Goal: Entertainment & Leisure: Consume media (video, audio)

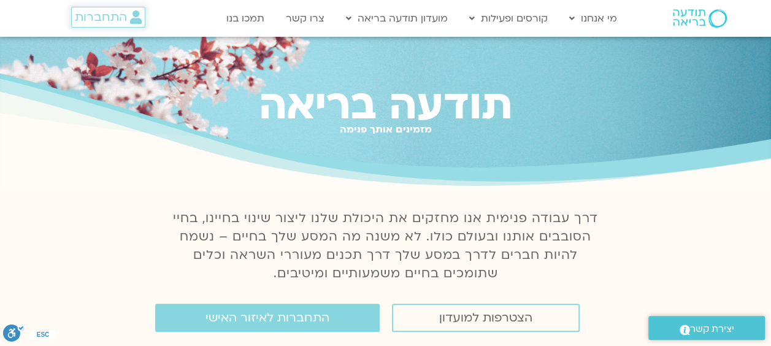
click at [114, 21] on span "התחברות" at bounding box center [101, 16] width 52 height 13
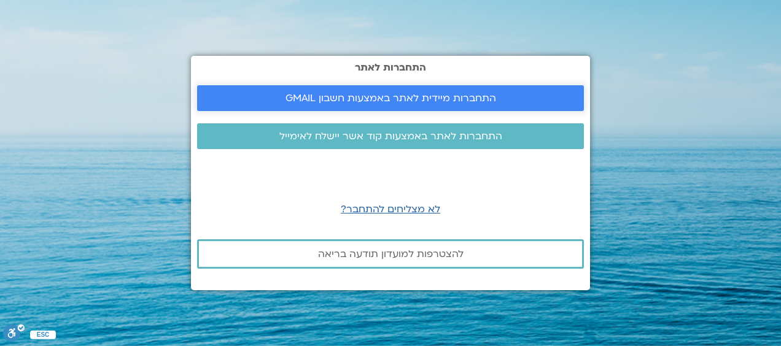
click at [427, 101] on span "התחברות מיידית לאתר באמצעות חשבון GMAIL" at bounding box center [390, 98] width 210 height 11
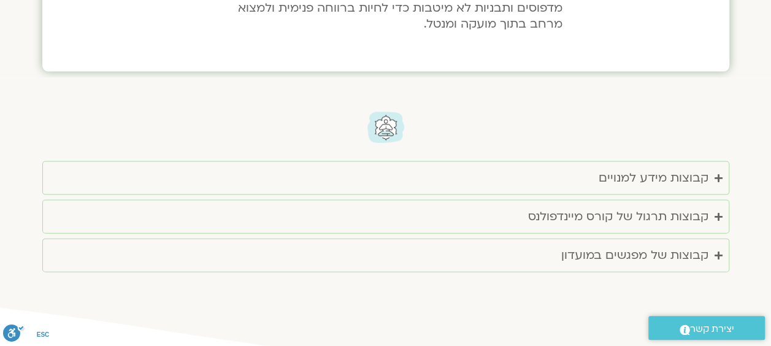
scroll to position [1227, 0]
click at [685, 182] on div "קבוצות מידע למנויים" at bounding box center [654, 178] width 110 height 20
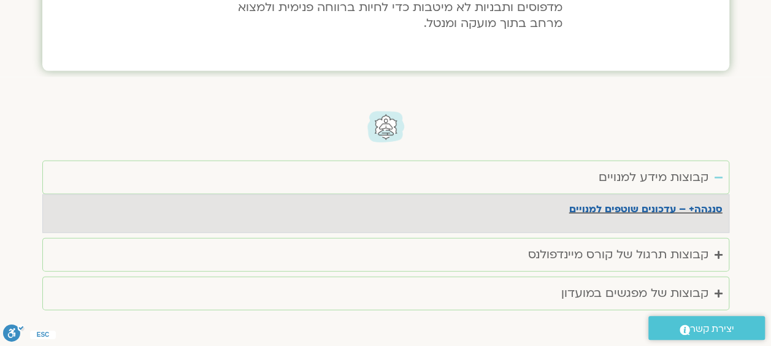
click at [685, 182] on div "קבוצות מידע למנויים" at bounding box center [654, 178] width 110 height 20
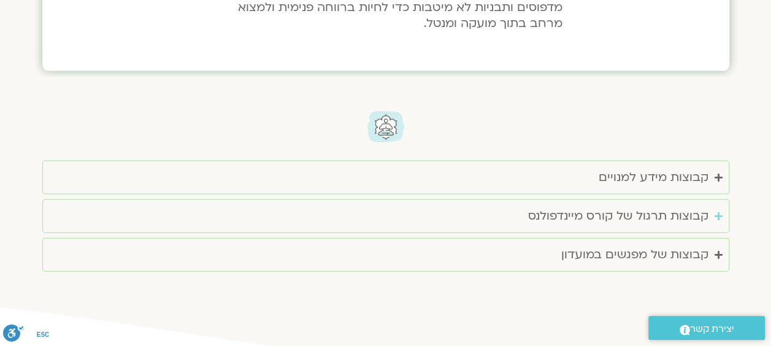
click at [674, 220] on div "קבוצות תרגול של קורס מיינדפולנס" at bounding box center [618, 216] width 180 height 20
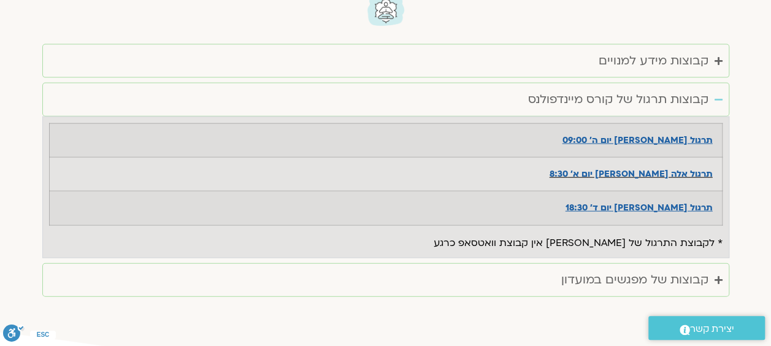
scroll to position [1350, 0]
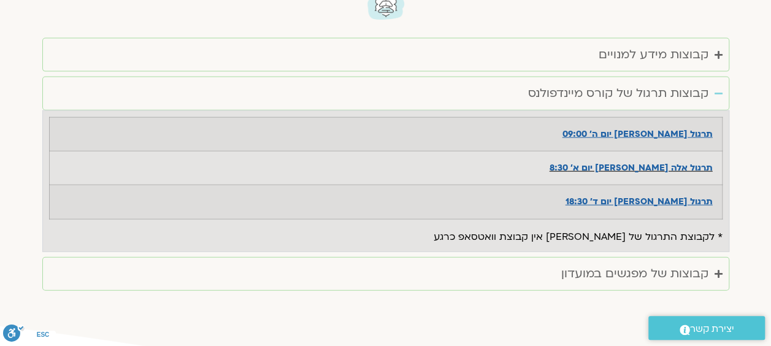
click at [665, 93] on div "קבוצות תרגול של קורס מיינדפולנס" at bounding box center [618, 93] width 180 height 20
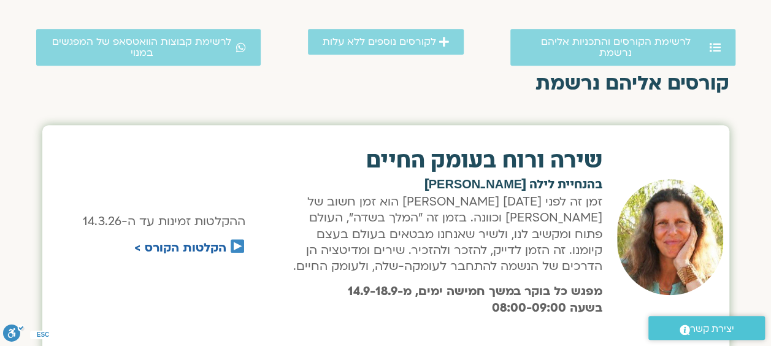
scroll to position [0, 0]
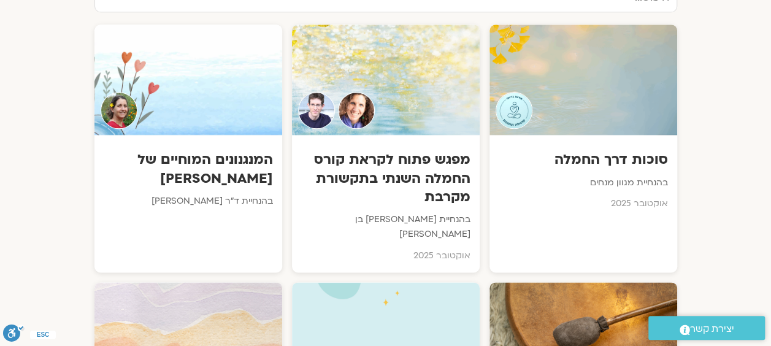
scroll to position [675, 0]
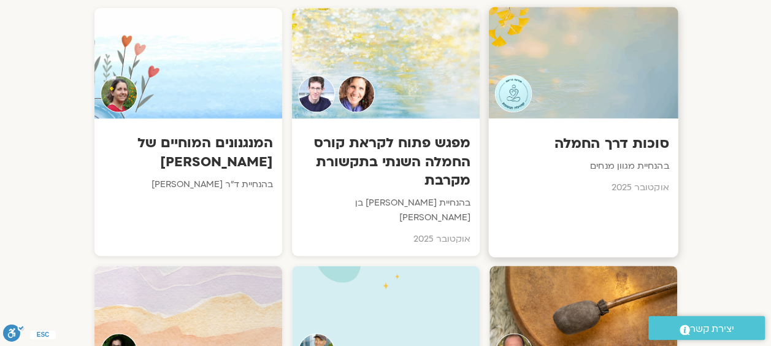
click at [622, 142] on h3 "סוכות דרך החמלה" at bounding box center [583, 143] width 171 height 19
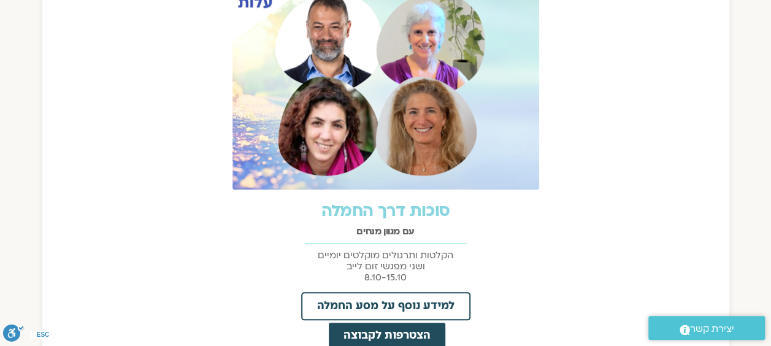
scroll to position [552, 0]
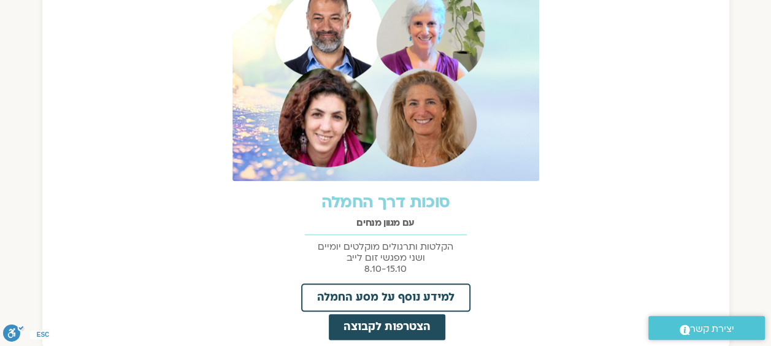
click at [393, 203] on link "סוכות דרך החמלה" at bounding box center [385, 202] width 129 height 22
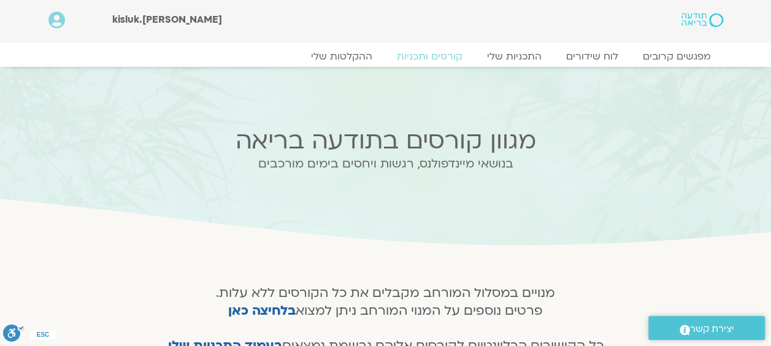
scroll to position [0, 0]
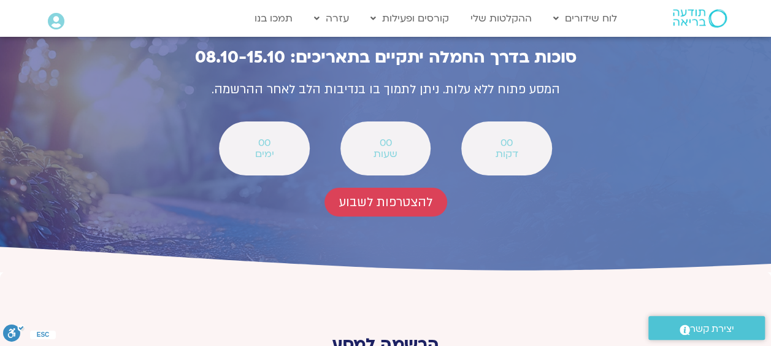
scroll to position [4541, 0]
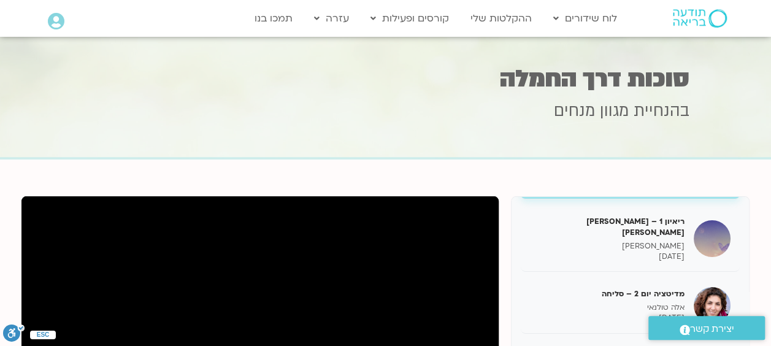
scroll to position [93, 0]
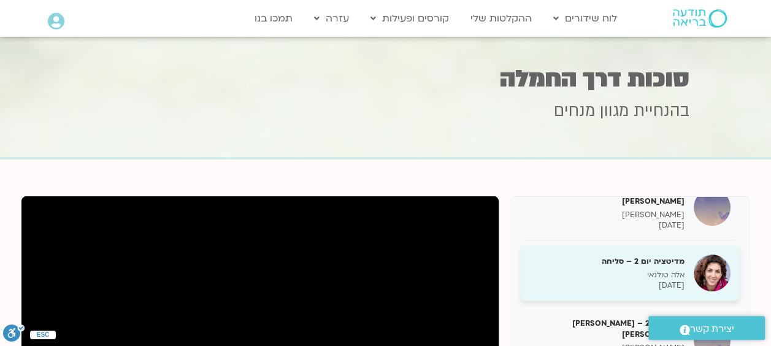
click at [615, 270] on p "אלה טולנאי" at bounding box center [607, 275] width 155 height 10
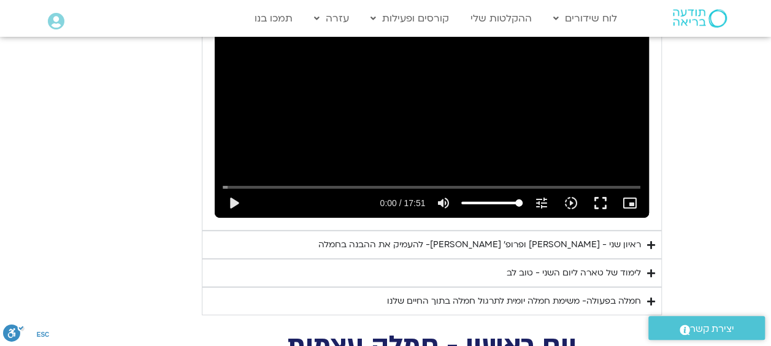
scroll to position [1841, 0]
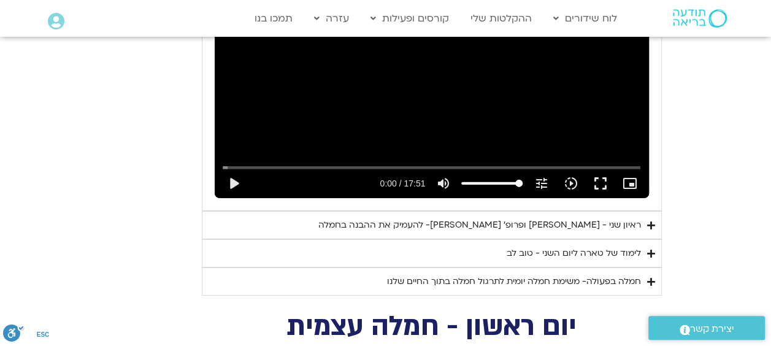
click at [509, 274] on div "חמלה בפעולה- משימת חמלה יומית לתרגול חמלה בתוך החיים שלנו" at bounding box center [514, 281] width 254 height 15
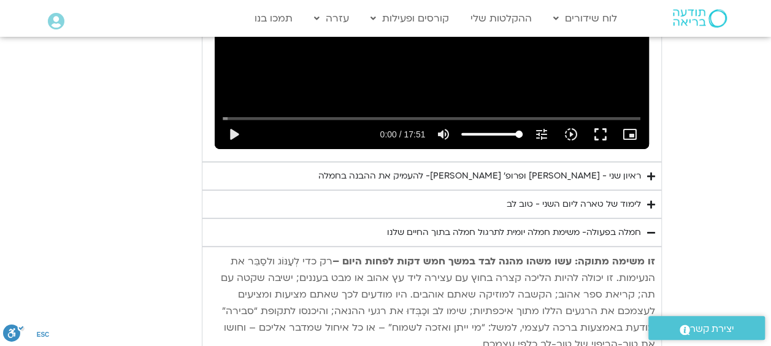
scroll to position [1902, 0]
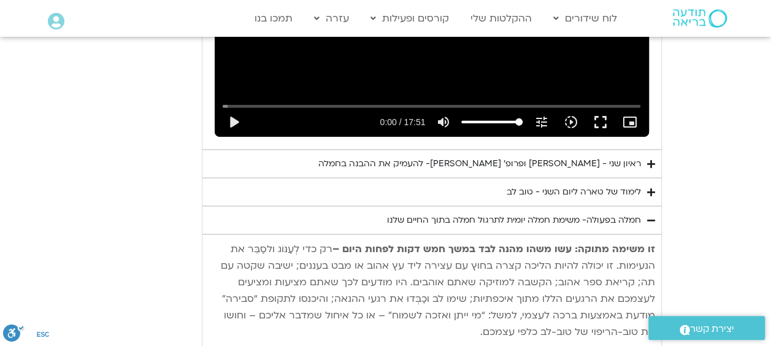
click at [519, 213] on div "חמלה בפעולה- משימת חמלה יומית לתרגול חמלה בתוך החיים שלנו" at bounding box center [514, 220] width 254 height 15
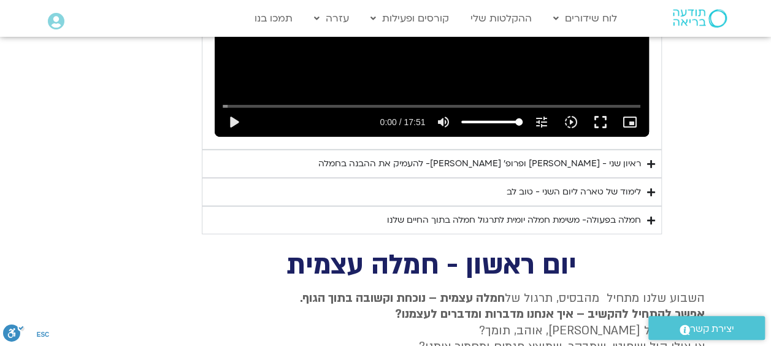
click at [531, 185] on div "לימוד של טארה ליום השני - טוב לב" at bounding box center [574, 192] width 134 height 15
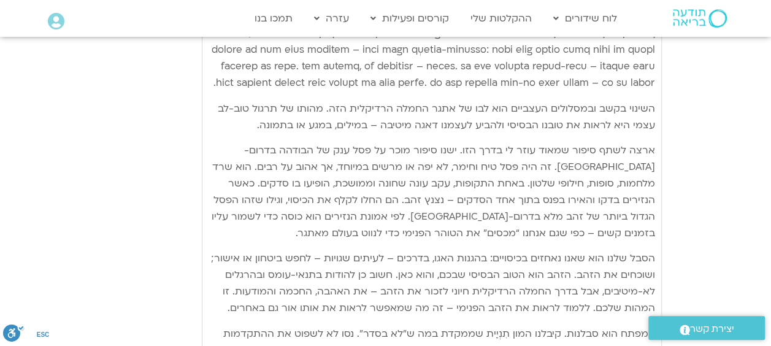
scroll to position [2393, 0]
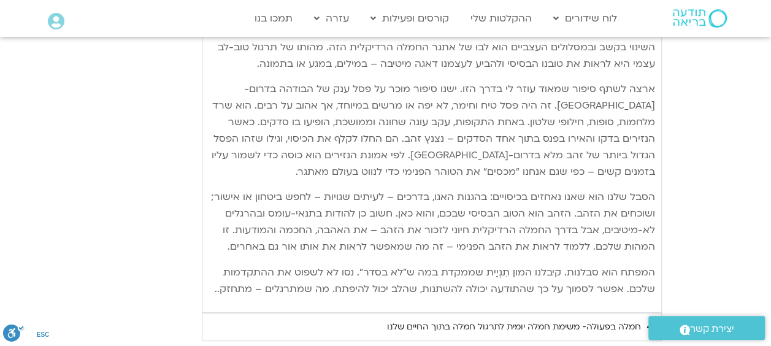
click at [244, 228] on p "הסבל שלנו הוא שאנו נאחזים בכיסויים: בהגנות האגו, בדרכים – לעיתים שגויות – לחפש …" at bounding box center [432, 222] width 447 height 66
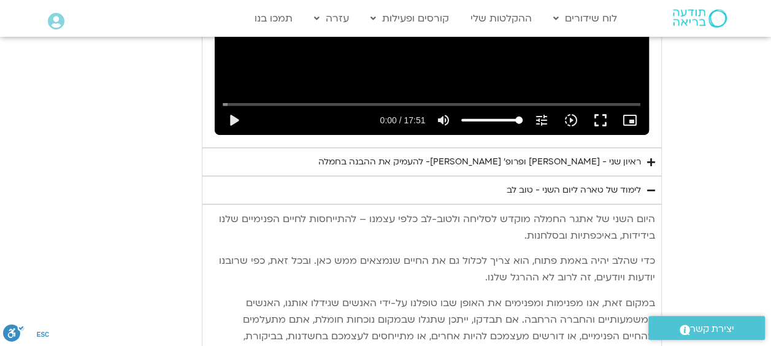
scroll to position [1841, 0]
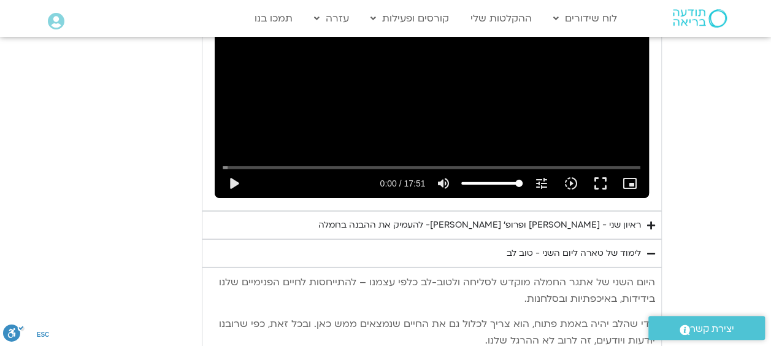
click at [576, 246] on div "לימוד של טארה ליום השני - טוב לב" at bounding box center [574, 253] width 134 height 15
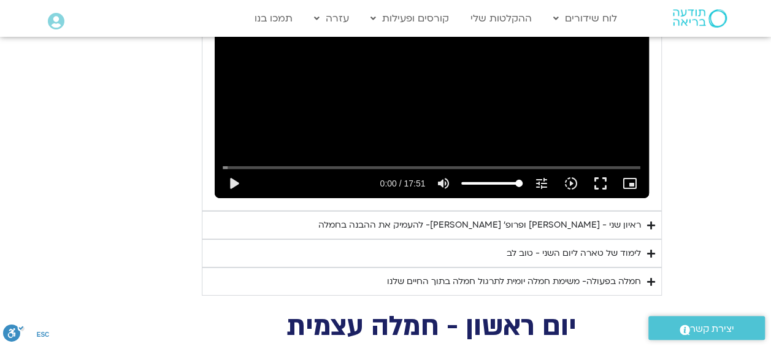
click at [581, 218] on div "ראיון שני - טארה בראך ופרופ׳ דן סיגל- להעמיק את ההבנה בחמלה" at bounding box center [479, 225] width 323 height 15
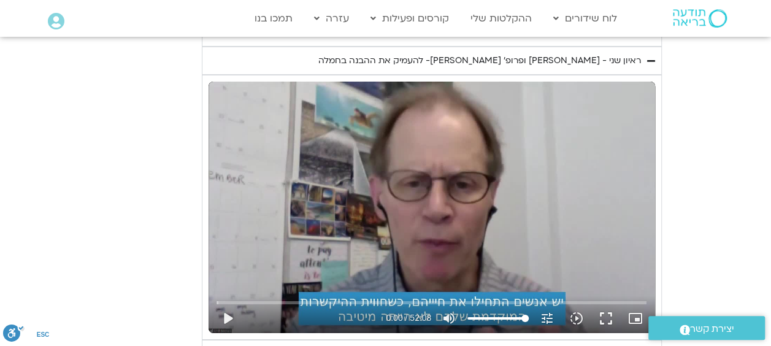
scroll to position [2025, 0]
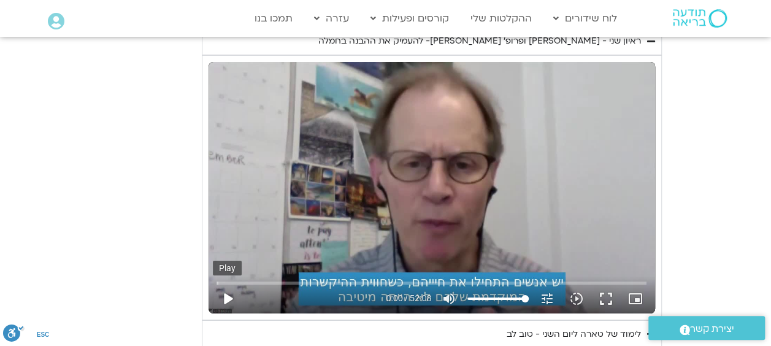
click at [225, 284] on button "play_arrow" at bounding box center [227, 298] width 29 height 29
type input "3.634098"
type input "85.1799242424242"
type input "3.769799"
type input "85.1799242424242"
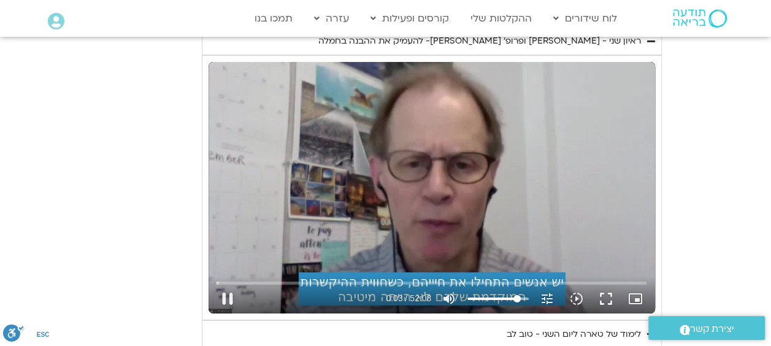
click at [517, 295] on input "Volume" at bounding box center [498, 298] width 61 height 7
click at [514, 295] on input "Volume" at bounding box center [498, 298] width 61 height 7
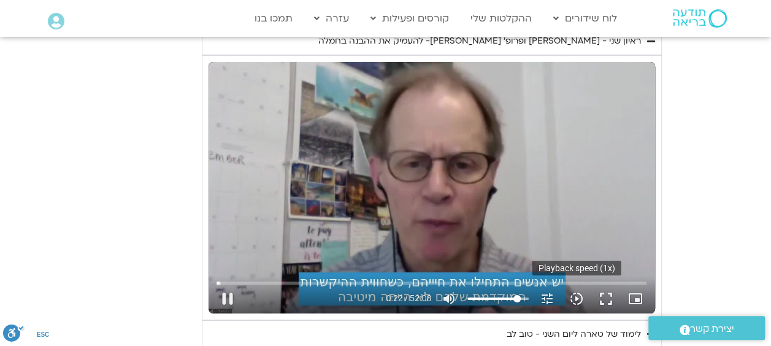
click at [579, 291] on icon "slow_motion_video" at bounding box center [576, 298] width 15 height 15
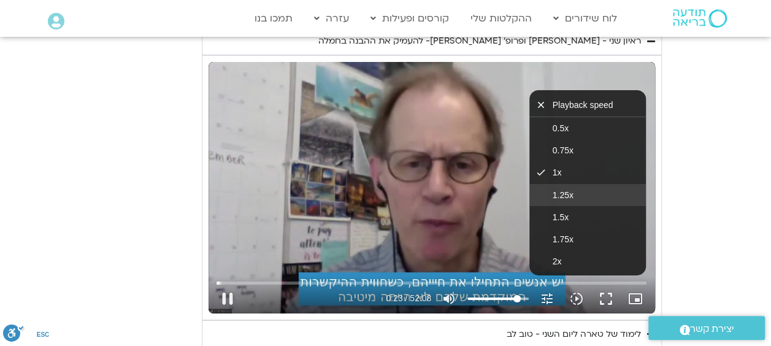
click at [580, 184] on button "1.25x" at bounding box center [588, 195] width 117 height 22
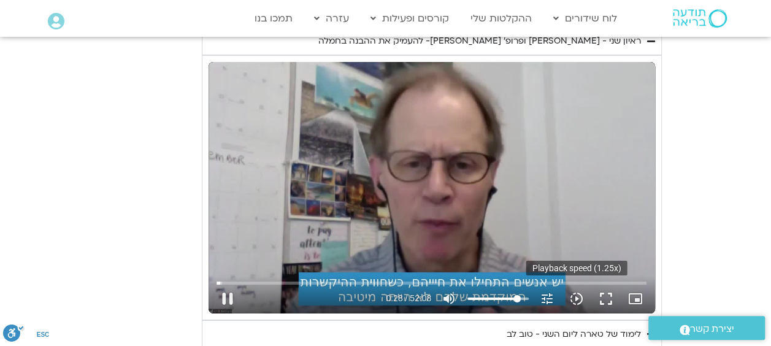
click at [576, 291] on icon "slow_motion_video" at bounding box center [576, 298] width 15 height 15
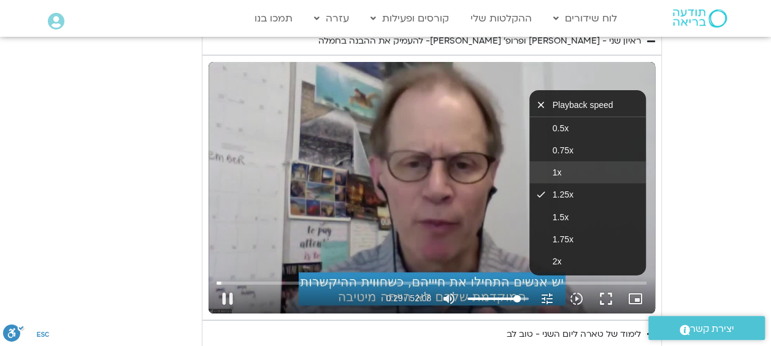
click at [573, 161] on button "1x" at bounding box center [588, 172] width 117 height 22
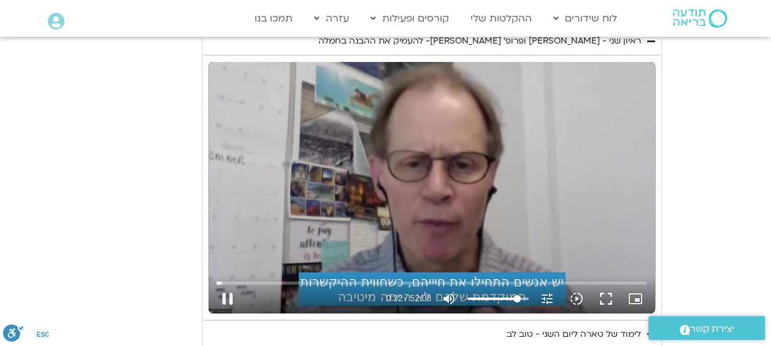
type input "32.331634"
type input "57.1496212121212"
type input "32.45726"
type input "57.1496212121212"
click at [502, 295] on input "Volume" at bounding box center [498, 298] width 61 height 7
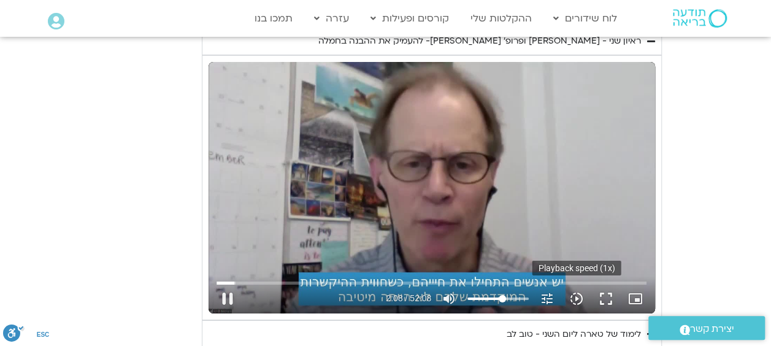
click at [575, 291] on icon "slow_motion_video" at bounding box center [576, 298] width 15 height 15
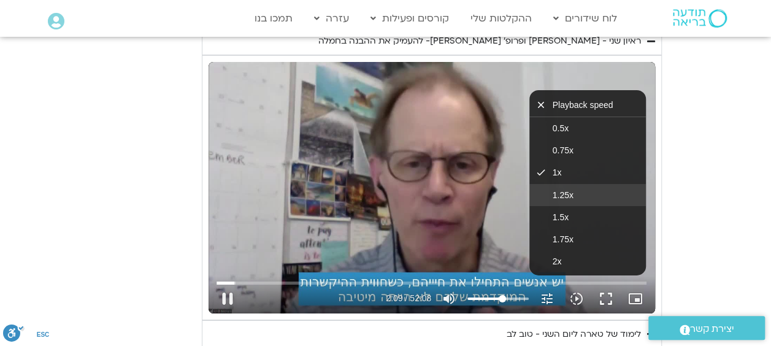
click at [561, 190] on span "1.25x" at bounding box center [563, 195] width 21 height 10
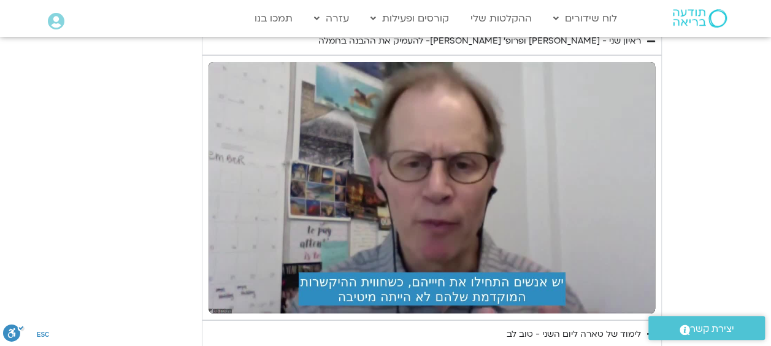
drag, startPoint x: 195, startPoint y: 233, endPoint x: 217, endPoint y: 256, distance: 31.7
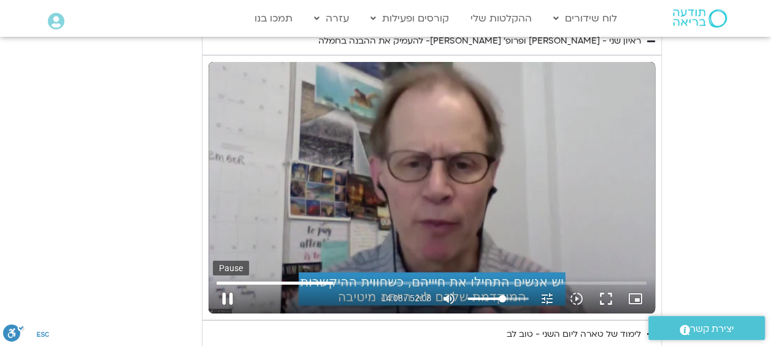
click at [229, 284] on button "pause" at bounding box center [227, 298] width 29 height 29
click at [219, 284] on button "play_arrow" at bounding box center [227, 298] width 29 height 29
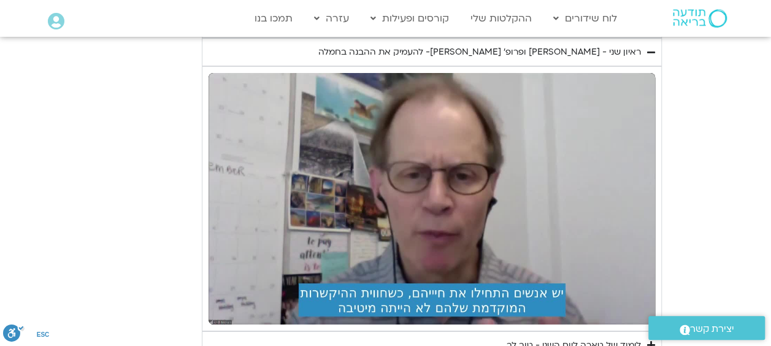
scroll to position [1998, 0]
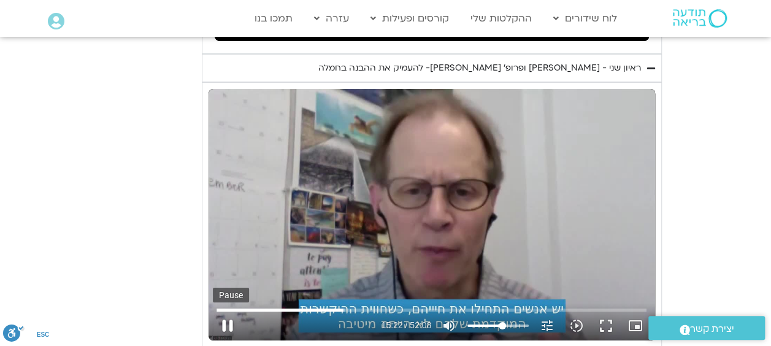
click at [228, 311] on button "pause" at bounding box center [227, 325] width 29 height 29
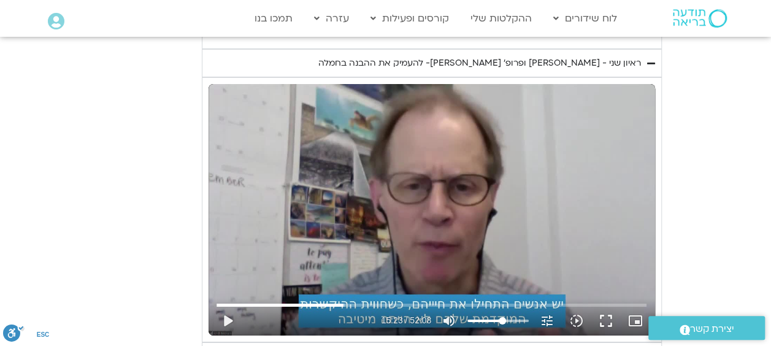
scroll to position [2003, 0]
click at [228, 306] on button "play_arrow" at bounding box center [227, 320] width 29 height 29
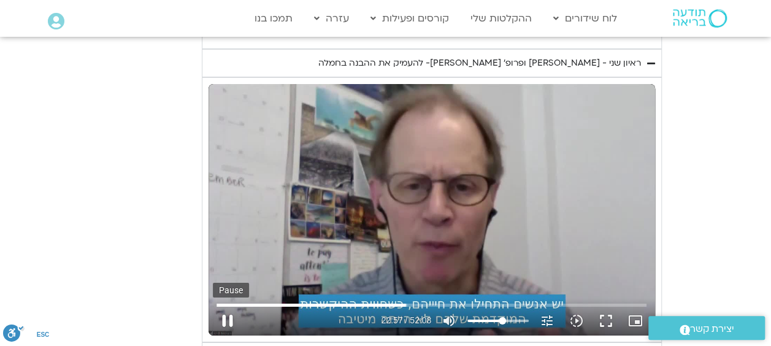
click at [228, 306] on button "pause" at bounding box center [227, 320] width 29 height 29
click at [231, 306] on button "play_arrow" at bounding box center [227, 320] width 29 height 29
click at [226, 306] on button "pause" at bounding box center [227, 320] width 29 height 29
click at [228, 306] on button "play_arrow" at bounding box center [227, 320] width 29 height 29
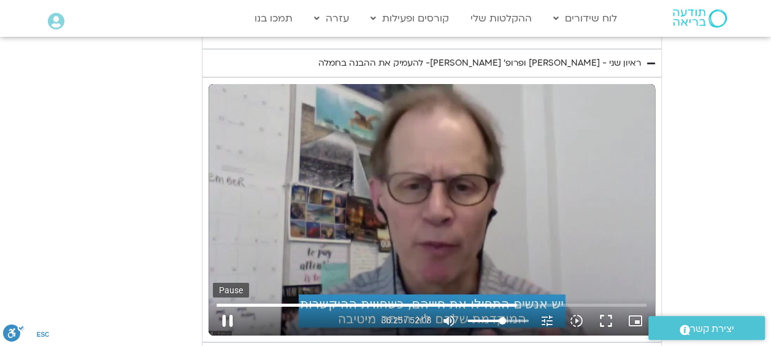
click at [225, 306] on button "pause" at bounding box center [227, 320] width 29 height 29
click at [228, 306] on button "play_arrow" at bounding box center [227, 320] width 29 height 29
click at [231, 306] on button "pause" at bounding box center [227, 320] width 29 height 29
click at [530, 301] on input "Seek" at bounding box center [432, 304] width 430 height 7
click at [527, 301] on input "Seek" at bounding box center [432, 304] width 430 height 7
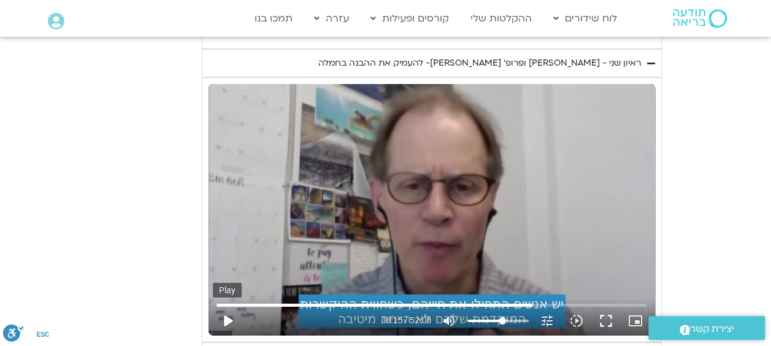
click at [223, 306] on button "play_arrow" at bounding box center [227, 320] width 29 height 29
click at [223, 306] on button "pause" at bounding box center [227, 320] width 29 height 29
click at [523, 301] on input "Seek" at bounding box center [432, 304] width 430 height 7
click at [223, 306] on button "play_arrow" at bounding box center [227, 320] width 29 height 29
click at [223, 306] on button "pause" at bounding box center [227, 320] width 29 height 29
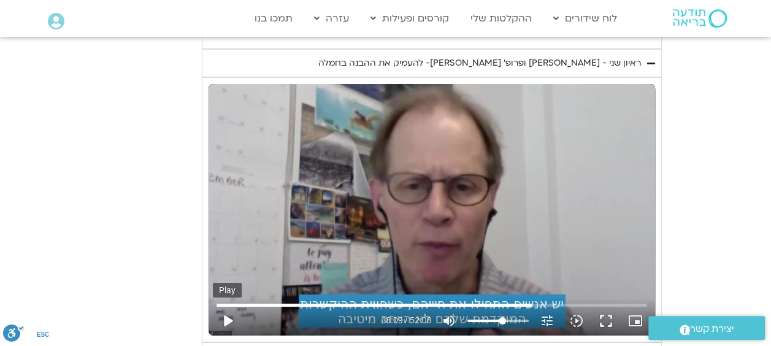
click at [218, 306] on button "play_arrow" at bounding box center [227, 320] width 29 height 29
click at [226, 306] on button "pause" at bounding box center [227, 320] width 29 height 29
click at [227, 306] on button "play_arrow" at bounding box center [227, 320] width 29 height 29
click at [229, 306] on button "pause" at bounding box center [227, 320] width 29 height 29
click at [230, 306] on button "play_arrow" at bounding box center [227, 320] width 29 height 29
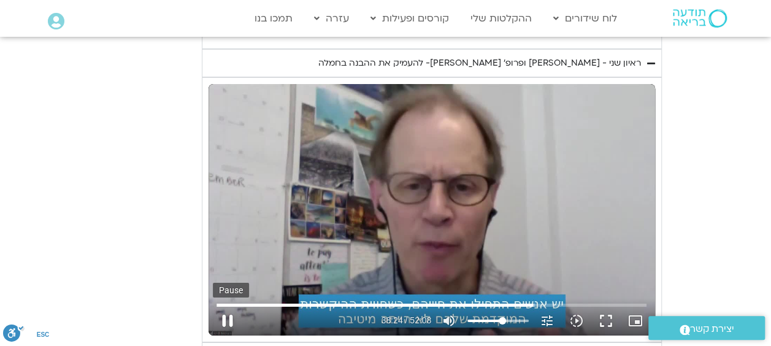
click at [224, 306] on button "pause" at bounding box center [227, 320] width 29 height 29
click at [231, 306] on button "play_arrow" at bounding box center [227, 320] width 29 height 29
click at [227, 306] on button "pause" at bounding box center [227, 320] width 29 height 29
click at [227, 306] on button "play_arrow" at bounding box center [227, 320] width 29 height 29
click at [229, 306] on button "pause" at bounding box center [227, 320] width 29 height 29
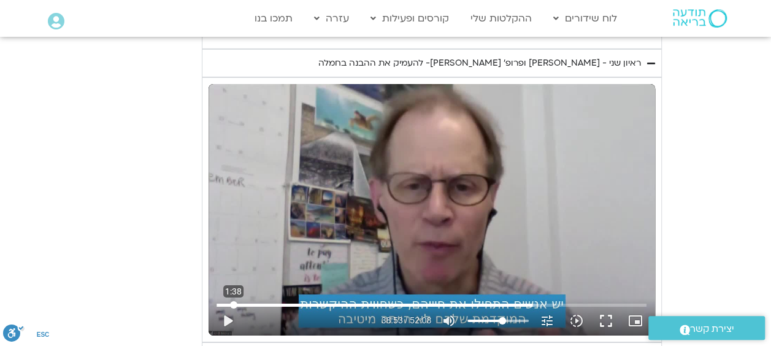
click at [233, 301] on input "Seek" at bounding box center [432, 304] width 430 height 7
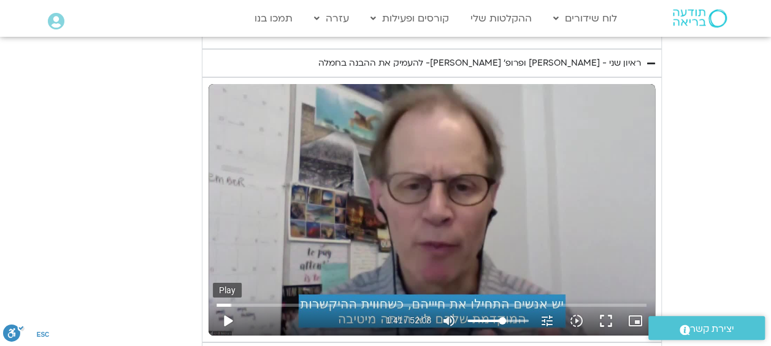
click at [232, 306] on button "play_arrow" at bounding box center [227, 320] width 29 height 29
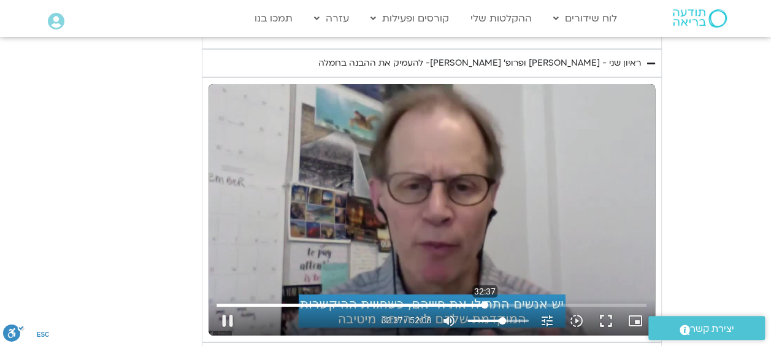
click at [485, 301] on input "Seek" at bounding box center [432, 304] width 430 height 7
click at [520, 301] on input "Seek" at bounding box center [432, 304] width 430 height 7
click at [529, 301] on input "Seek" at bounding box center [432, 304] width 430 height 7
click at [577, 314] on icon "slow_motion_video" at bounding box center [576, 321] width 15 height 15
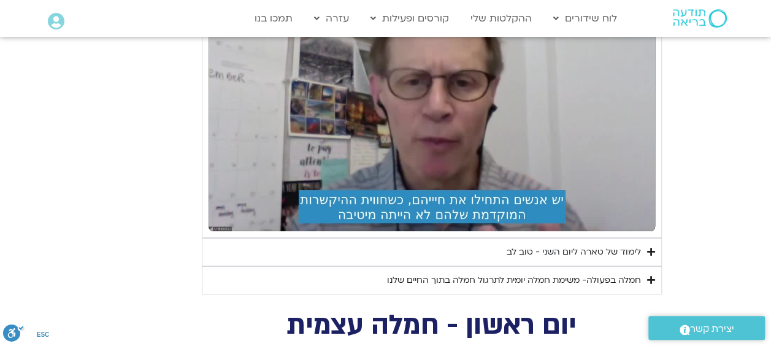
scroll to position [2126, 0]
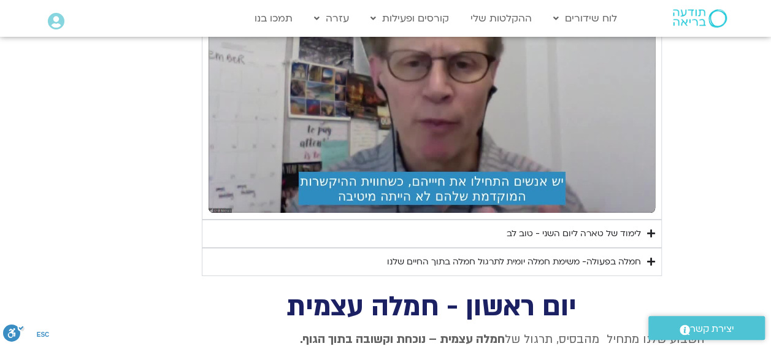
click at [569, 255] on div "חמלה בפעולה- משימת חמלה יומית לתרגול חמלה בתוך החיים שלנו" at bounding box center [514, 262] width 254 height 15
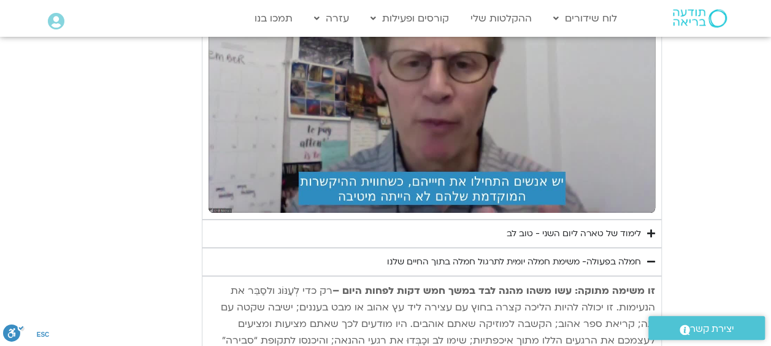
click at [576, 255] on div "חמלה בפעולה- משימת חמלה יומית לתרגול חמלה בתוך החיים שלנו" at bounding box center [514, 262] width 254 height 15
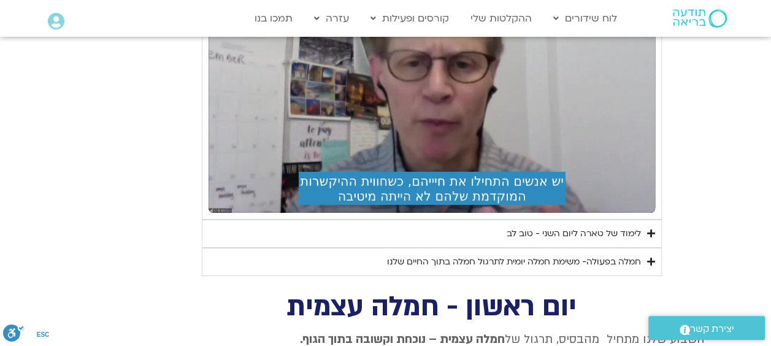
click at [584, 226] on div "לימוד של טארה ליום השני - טוב לב" at bounding box center [574, 233] width 134 height 15
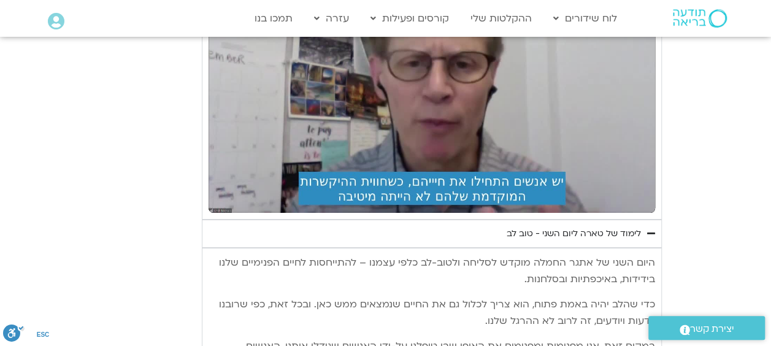
click at [592, 226] on div "לימוד של טארה ליום השני - טוב לב" at bounding box center [574, 233] width 134 height 15
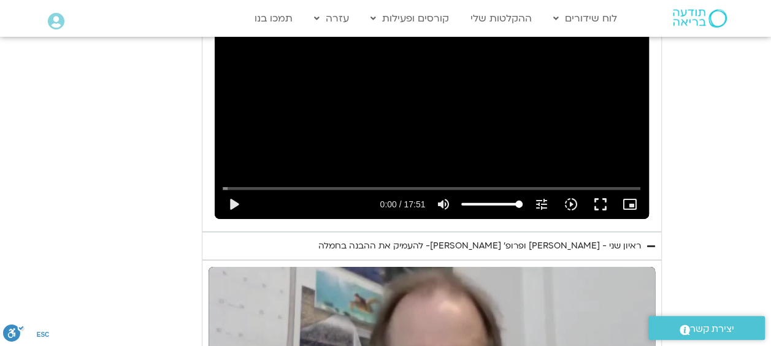
scroll to position [1819, 0]
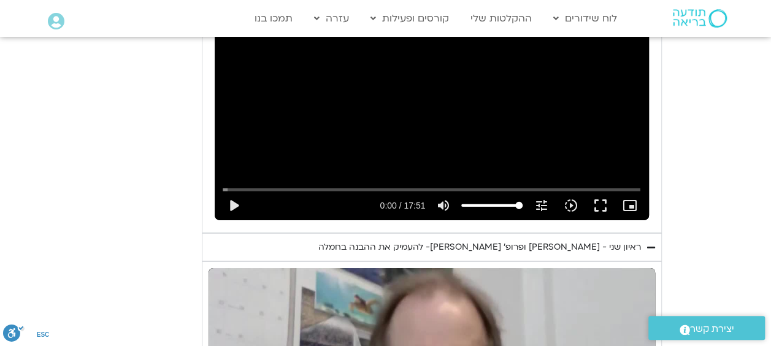
click at [525, 240] on div "ראיון שני - טארה בראך ופרופ׳ דן סיגל- להעמיק את ההבנה בחמלה" at bounding box center [479, 247] width 323 height 15
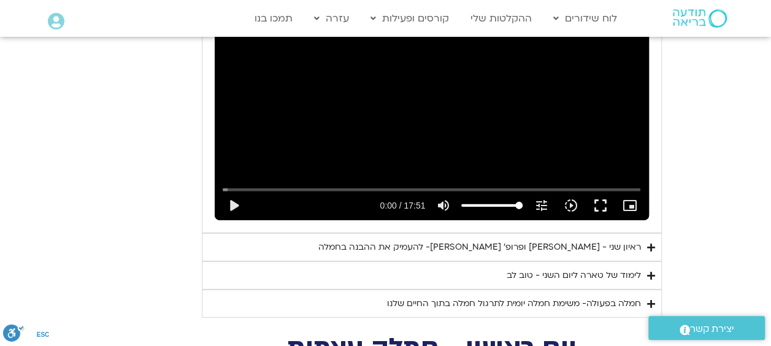
click at [524, 268] on div "לימוד של טארה ליום השני - טוב לב" at bounding box center [574, 275] width 134 height 15
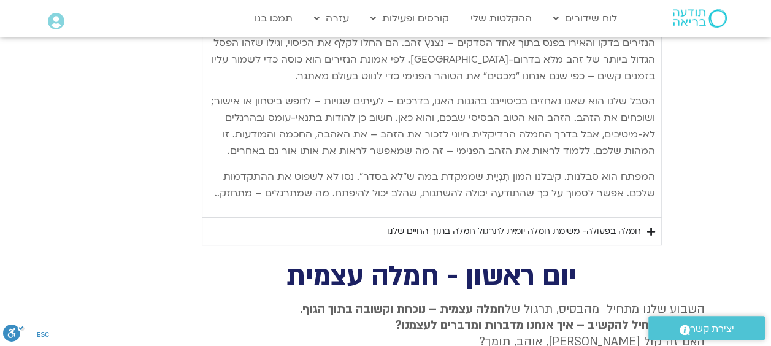
scroll to position [2494, 0]
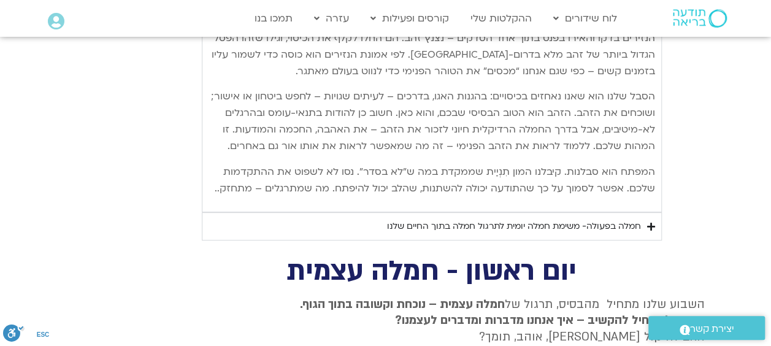
click at [538, 219] on div "חמלה בפעולה- משימת חמלה יומית לתרגול חמלה בתוך החיים שלנו" at bounding box center [514, 226] width 254 height 15
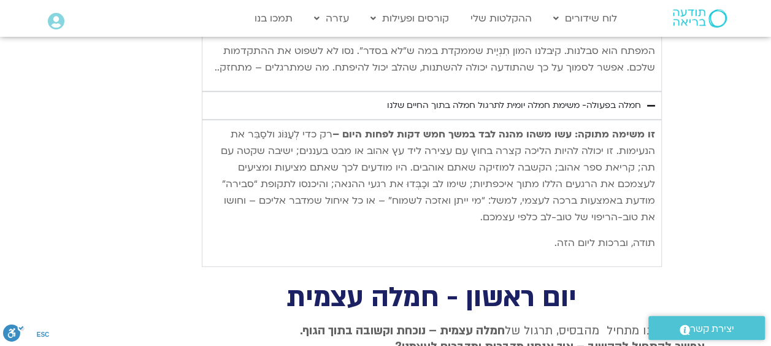
scroll to position [2555, 0]
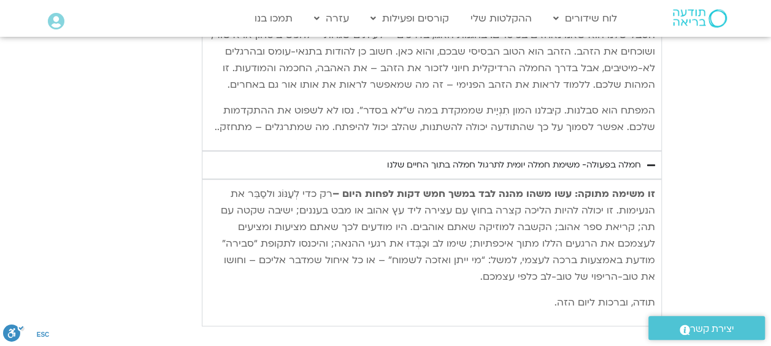
click at [533, 158] on div "חמלה בפעולה- משימת חמלה יומית לתרגול חמלה בתוך החיים שלנו" at bounding box center [514, 165] width 254 height 15
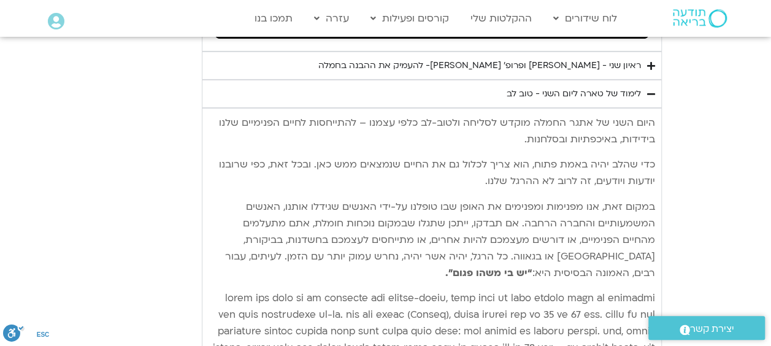
scroll to position [1942, 0]
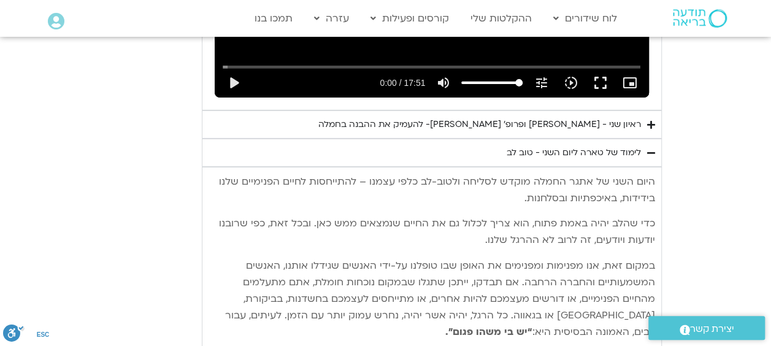
click at [539, 145] on div "לימוד של טארה ליום השני - טוב לב" at bounding box center [574, 152] width 134 height 15
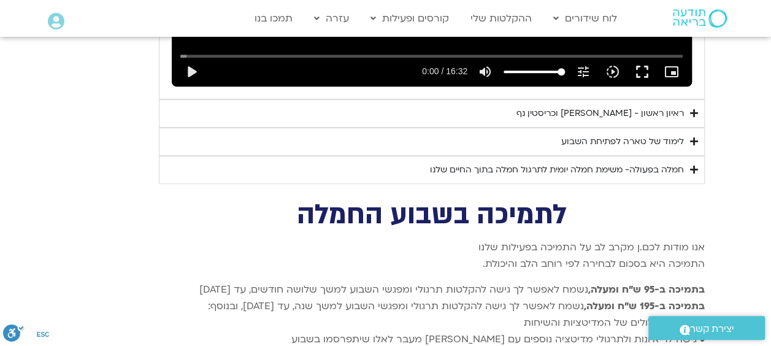
scroll to position [2555, 0]
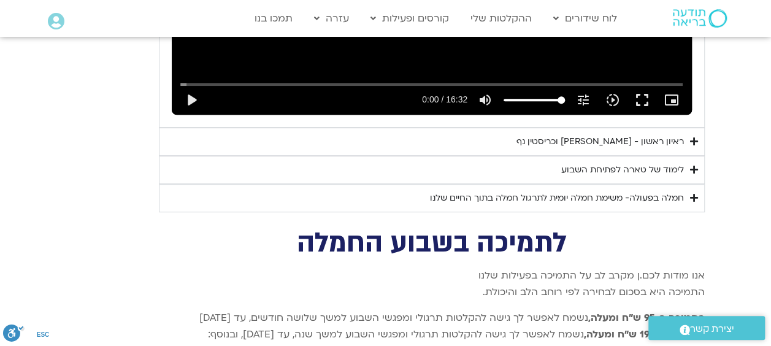
click at [505, 191] on div "חמלה בפעולה- משימת חמלה יומית לתרגול חמלה בתוך החיים שלנו" at bounding box center [557, 198] width 254 height 15
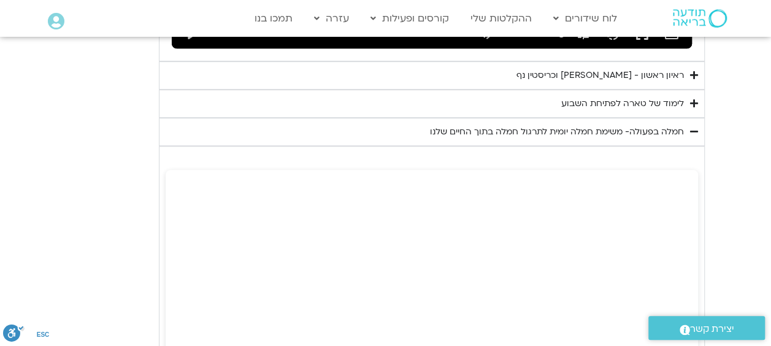
scroll to position [2617, 0]
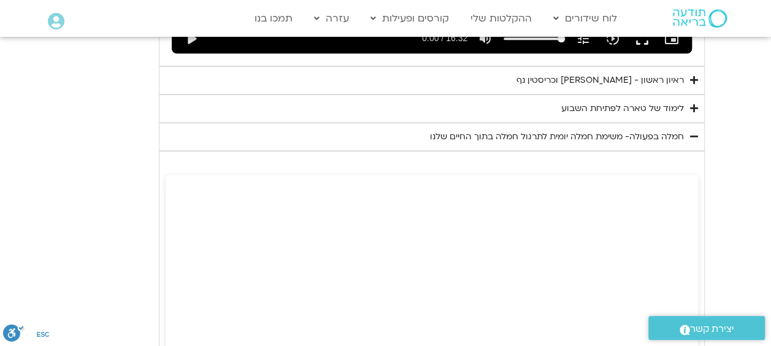
click at [528, 129] on div "חמלה בפעולה- משימת חמלה יומית לתרגול חמלה בתוך החיים שלנו" at bounding box center [557, 136] width 254 height 15
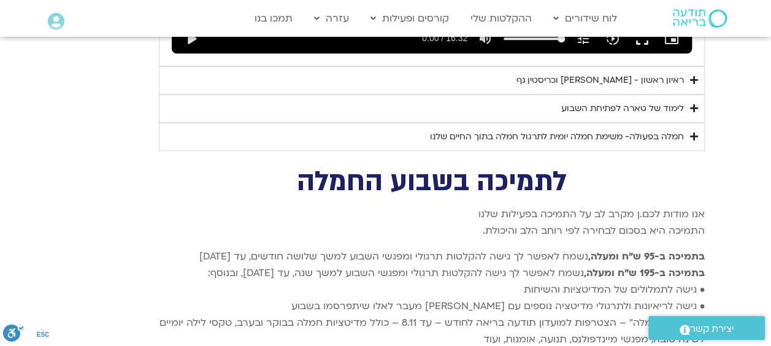
click at [560, 94] on summary "לימוד של טארה לפתיחת השבוע" at bounding box center [432, 108] width 546 height 28
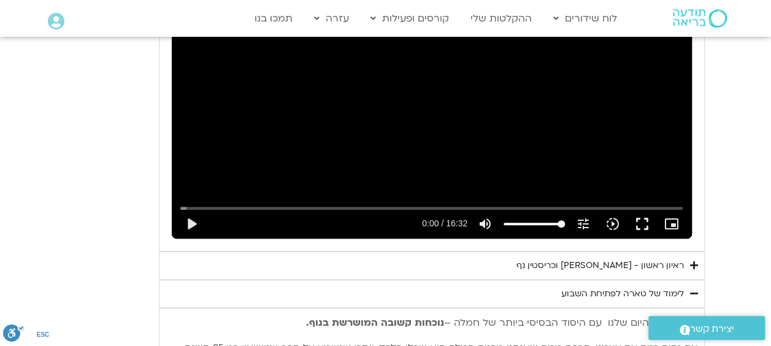
scroll to position [2494, 0]
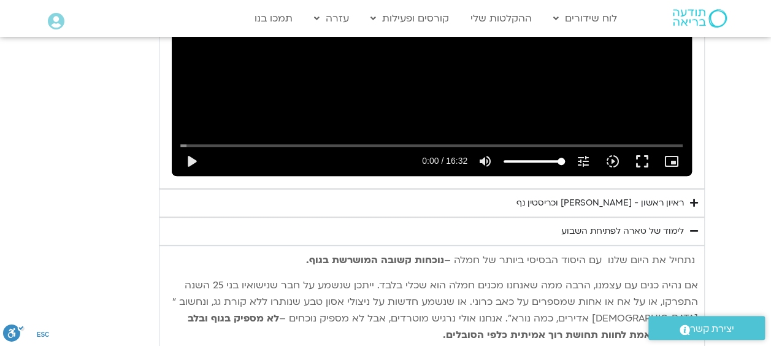
click at [589, 224] on div "לימוד של טארה לפתיחת השבוע" at bounding box center [622, 231] width 123 height 15
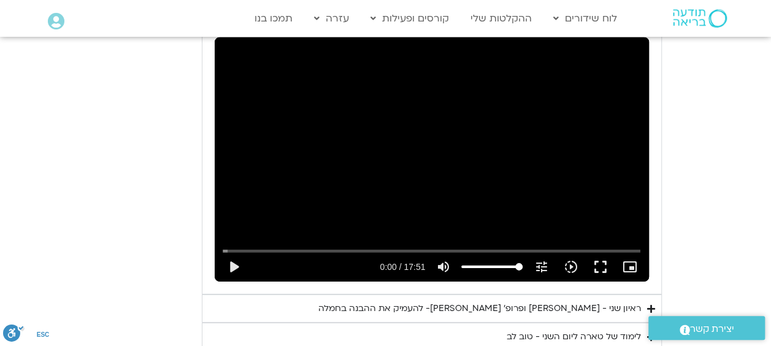
scroll to position [1696, 0]
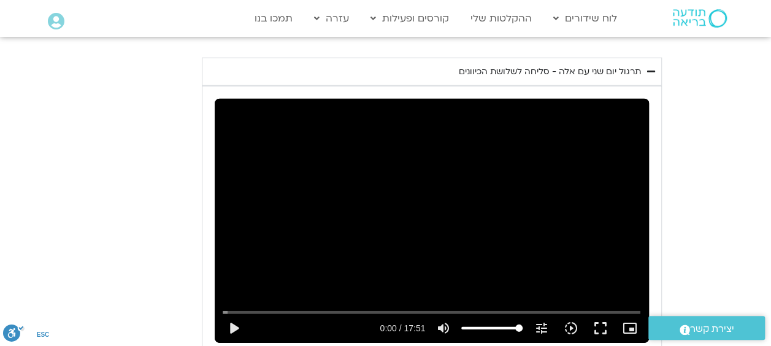
type input "3128.933333"
